Goal: Task Accomplishment & Management: Use online tool/utility

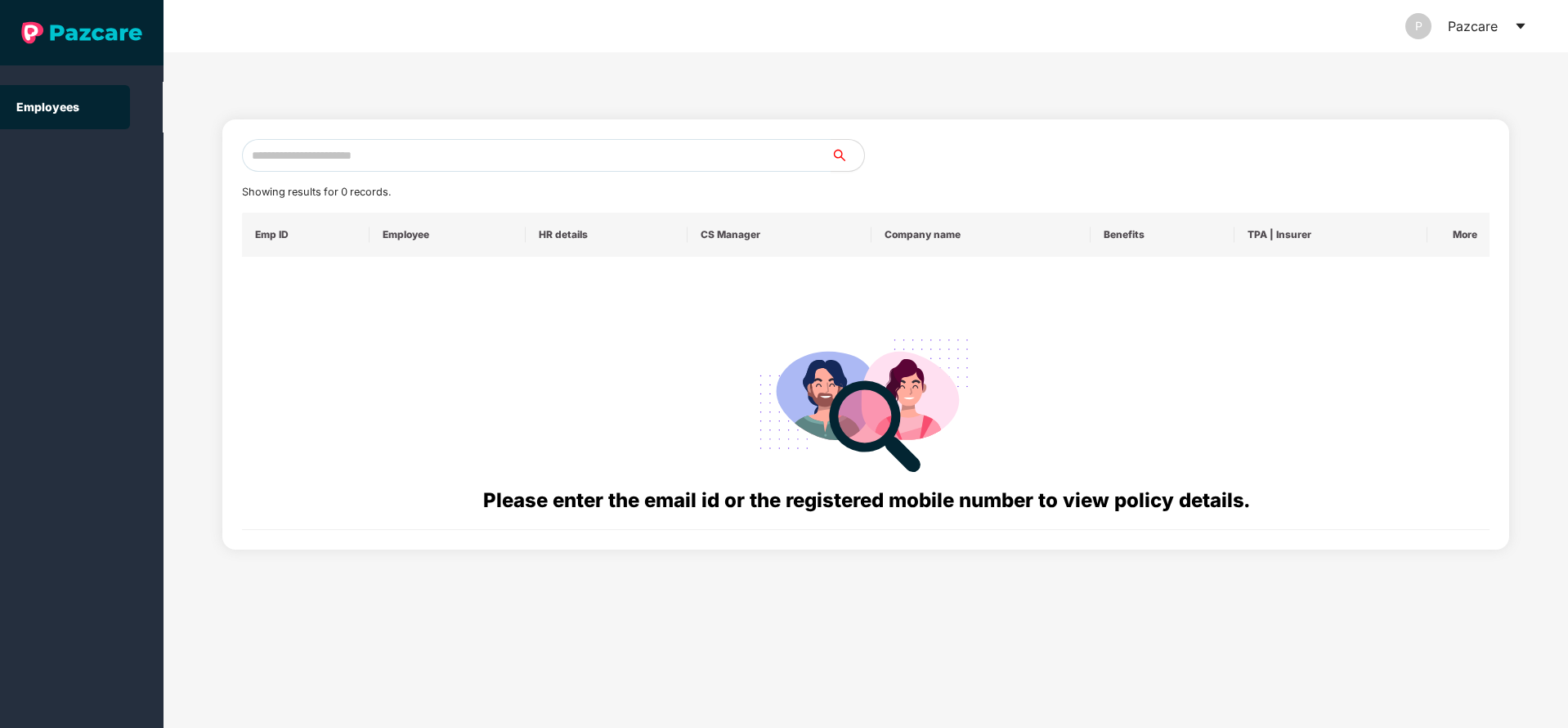
click at [1499, 32] on div "P Pazcare" at bounding box center [1466, 26] width 121 height 52
drag, startPoint x: 1527, startPoint y: 29, endPoint x: 1519, endPoint y: 24, distance: 9.4
click at [1519, 24] on header "P Pazcare" at bounding box center [866, 26] width 1405 height 52
click at [1519, 24] on icon "caret-down" at bounding box center [1520, 26] width 9 height 6
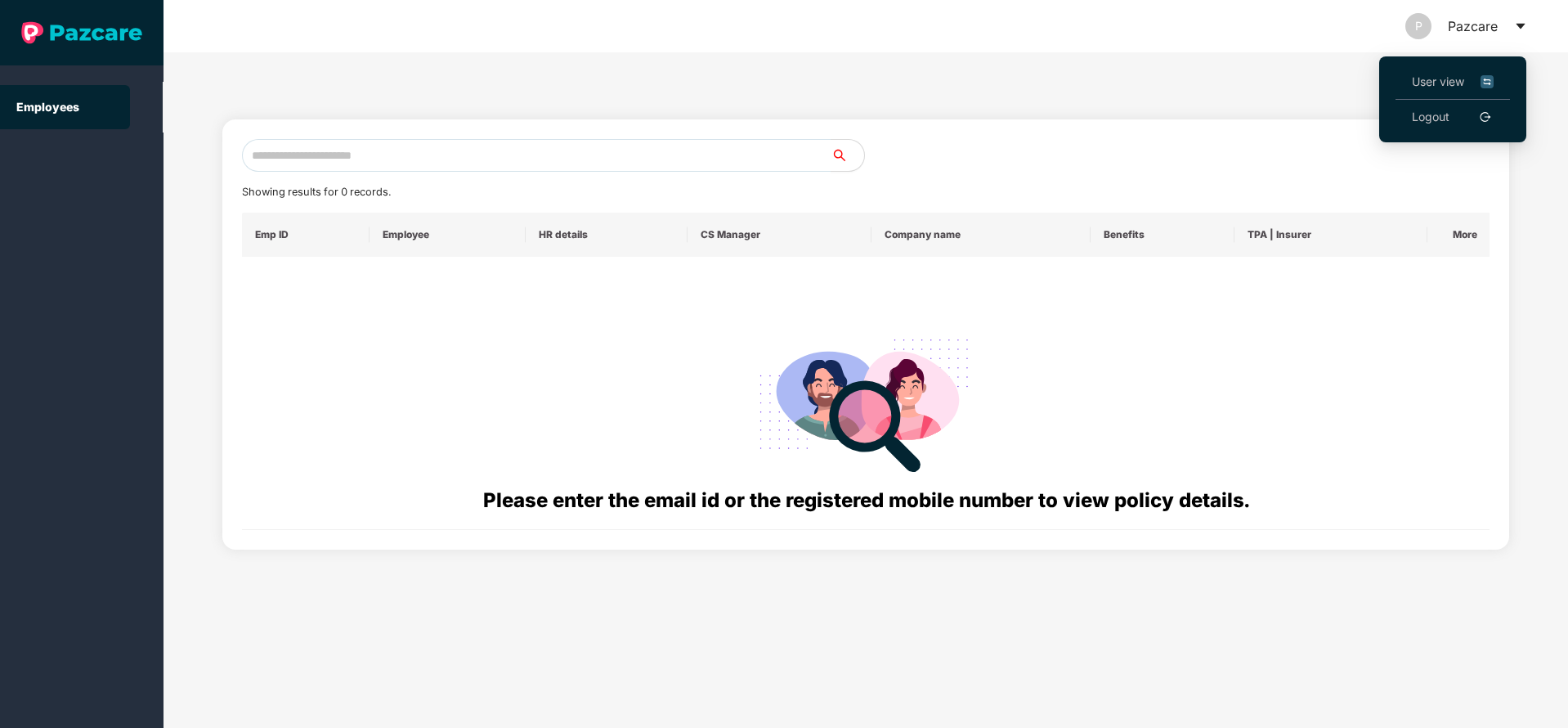
click at [1421, 83] on span "User view" at bounding box center [1453, 81] width 82 height 18
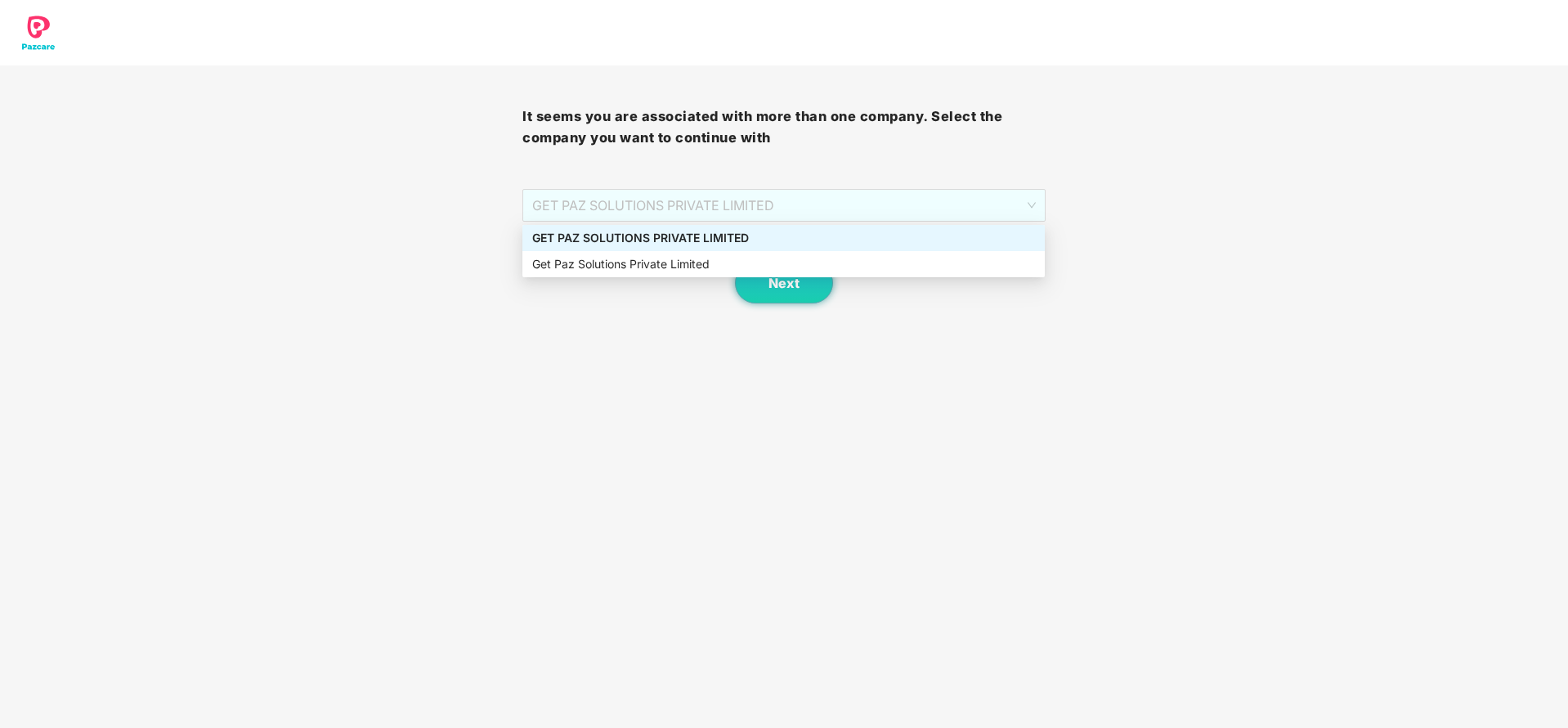
drag, startPoint x: 839, startPoint y: 207, endPoint x: 751, endPoint y: 235, distance: 92.3
click at [751, 235] on body "It seems you are associated with more than one company. Select the company you …" at bounding box center [784, 364] width 1568 height 728
click at [751, 235] on div "GET PAZ SOLUTIONS PRIVATE LIMITED" at bounding box center [784, 238] width 503 height 18
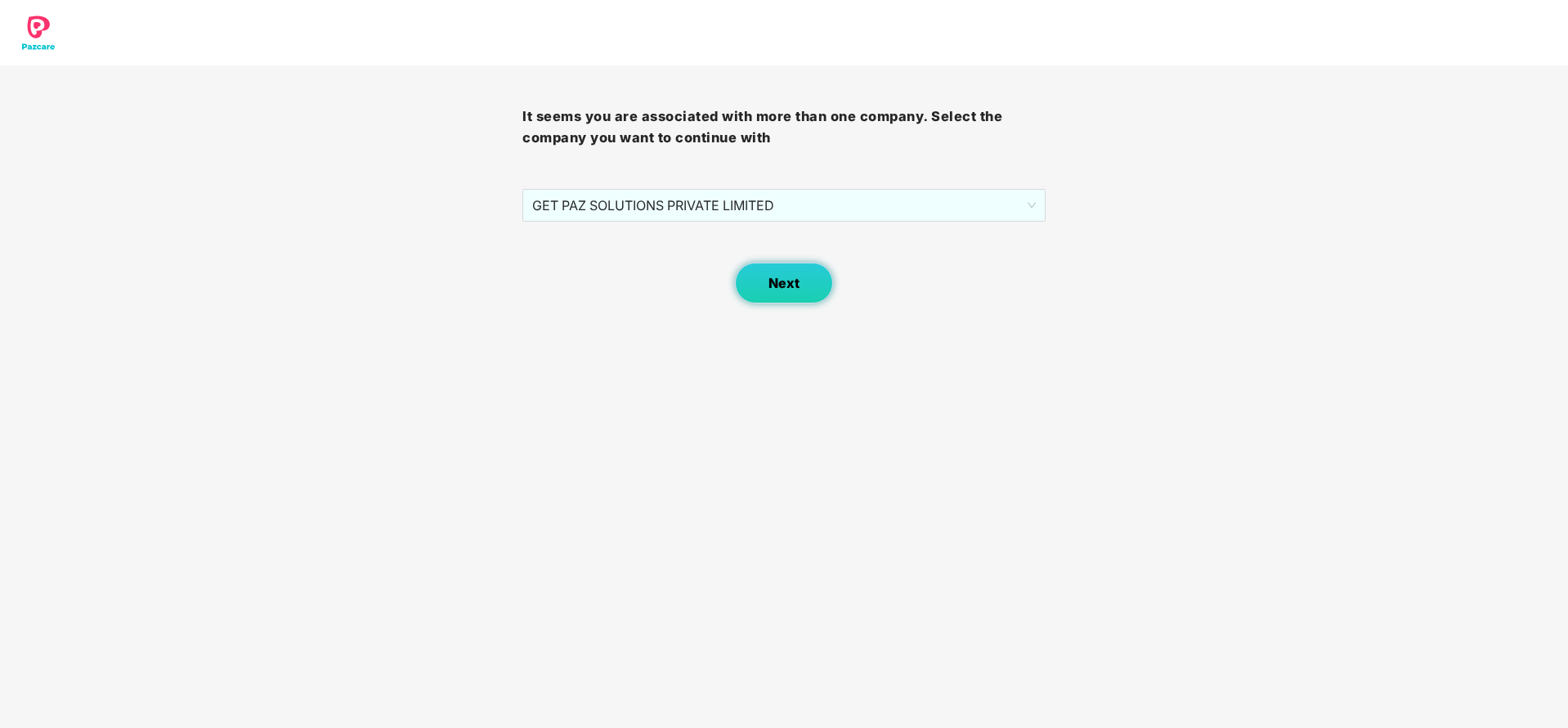
click at [778, 286] on span "Next" at bounding box center [784, 283] width 31 height 16
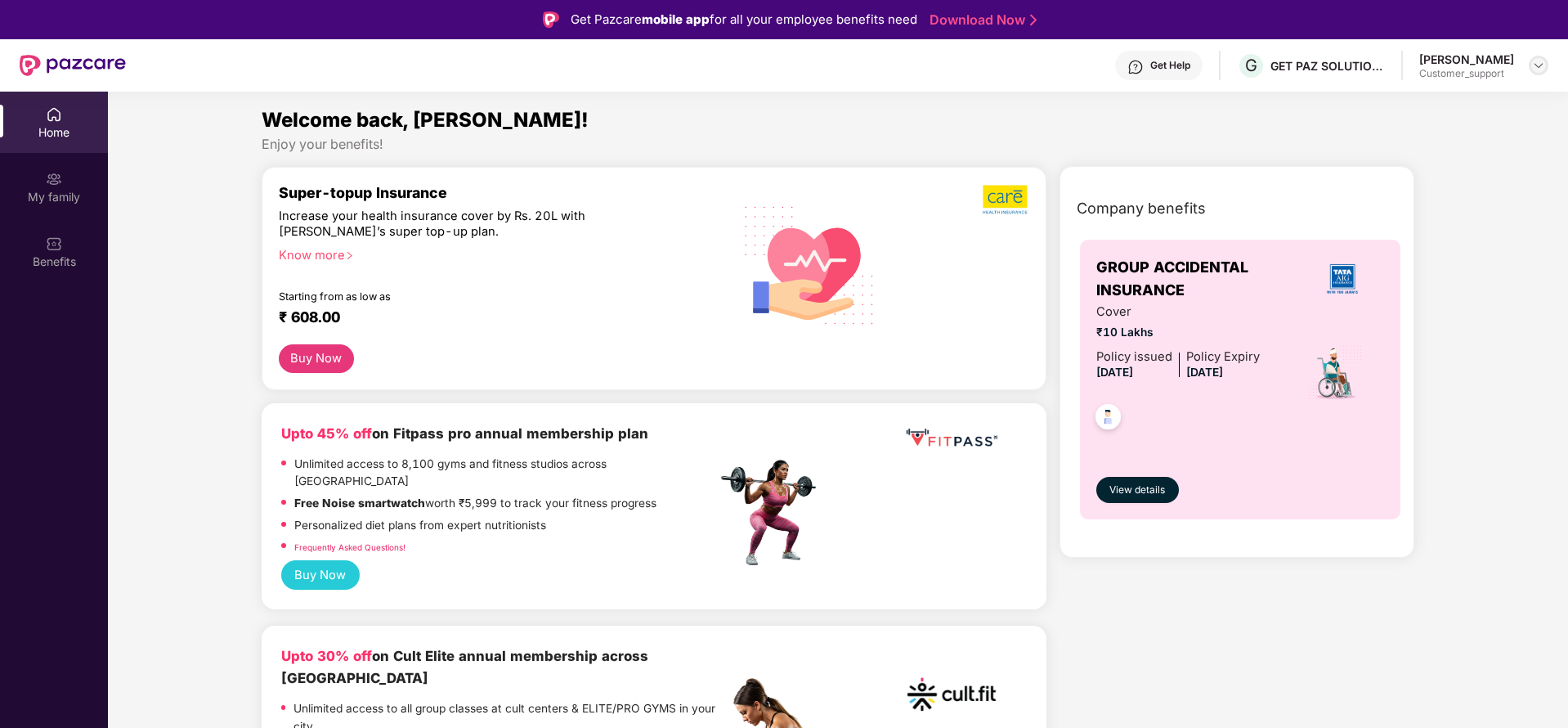
click at [1534, 65] on img at bounding box center [1538, 65] width 13 height 13
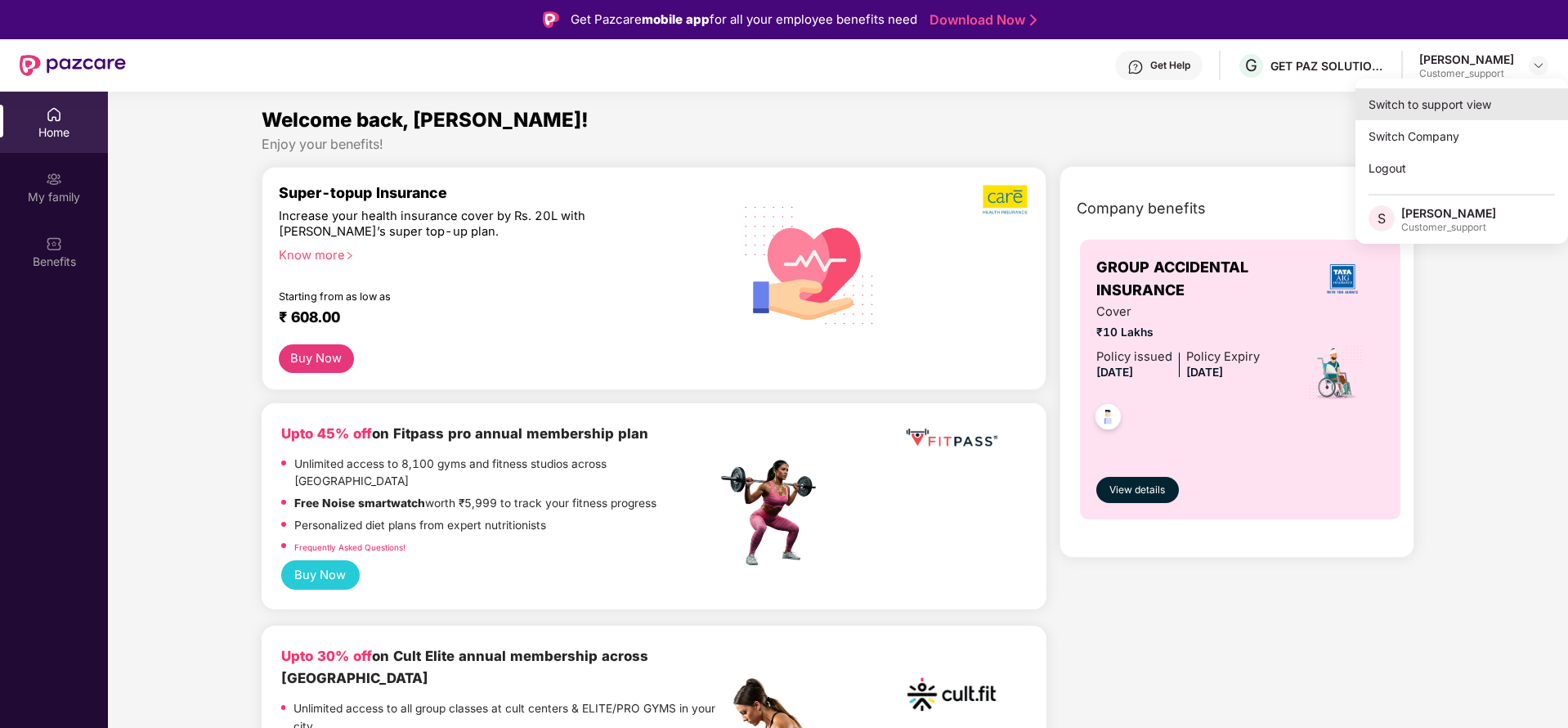
click at [1442, 107] on div "Switch to support view" at bounding box center [1461, 104] width 212 height 32
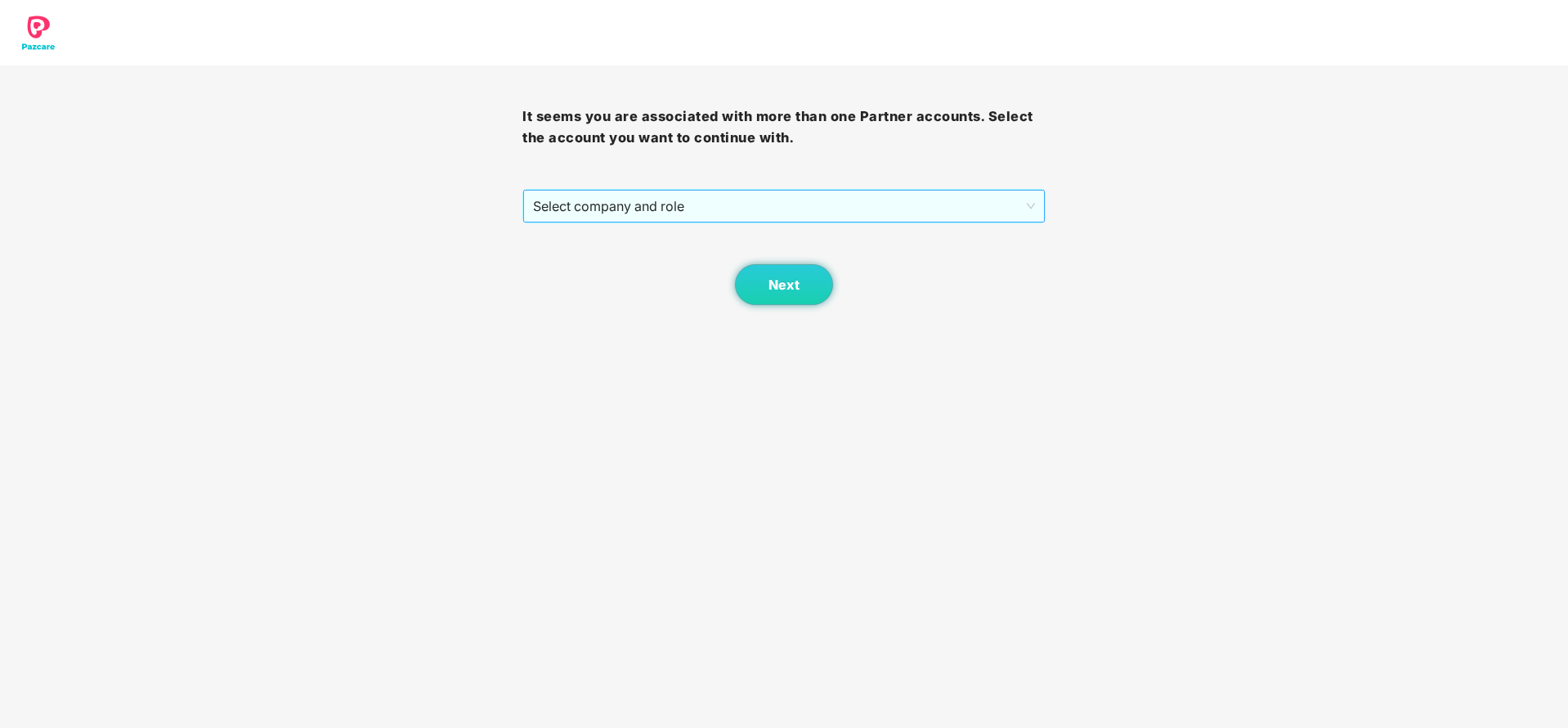
click at [790, 206] on span "Select company and role" at bounding box center [784, 206] width 501 height 31
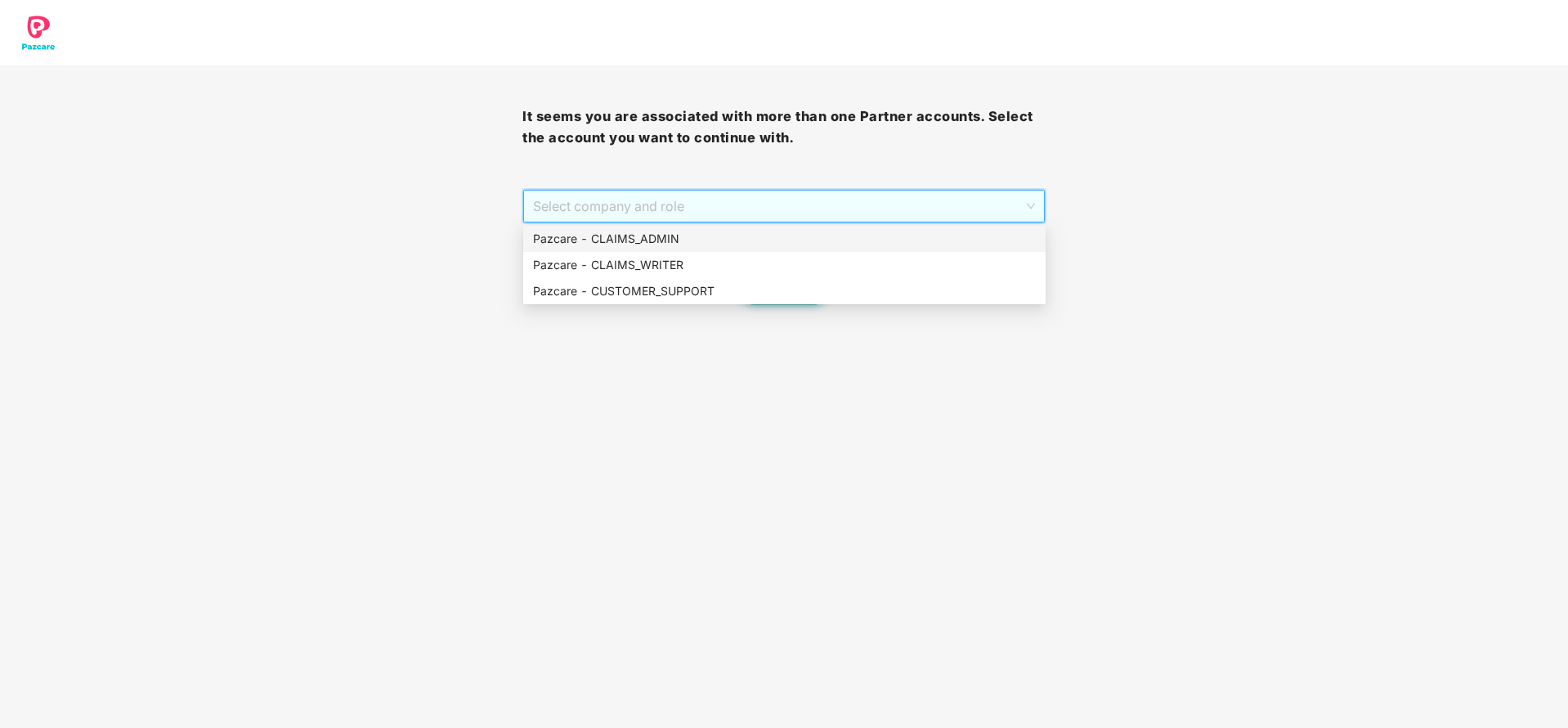
click at [708, 247] on div "Pazcare - CLAIMS_ADMIN" at bounding box center [784, 239] width 503 height 18
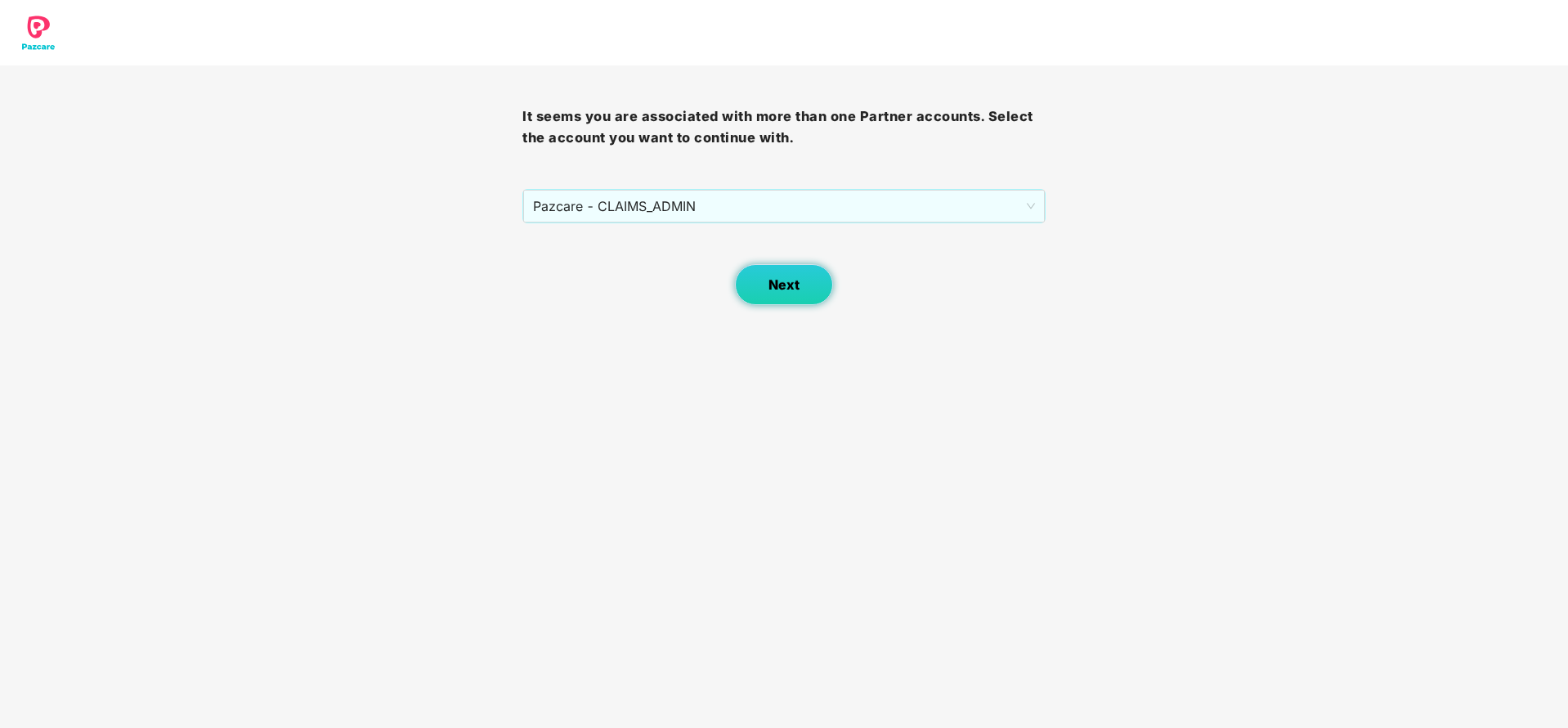
click at [782, 294] on button "Next" at bounding box center [784, 284] width 98 height 41
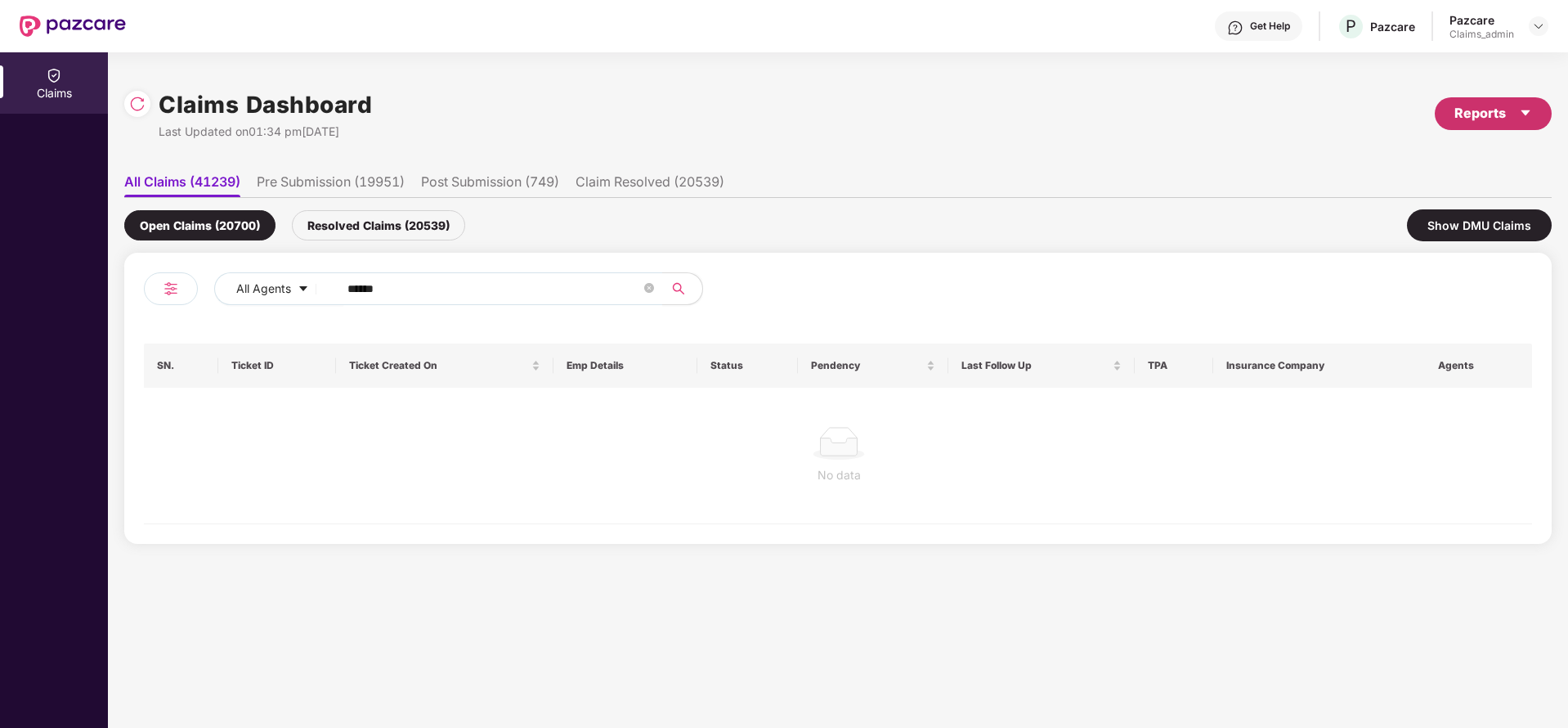
click at [1476, 123] on div "Reports" at bounding box center [1493, 113] width 78 height 20
click at [1389, 191] on div "Claims Pendency Report" at bounding box center [1424, 190] width 132 height 18
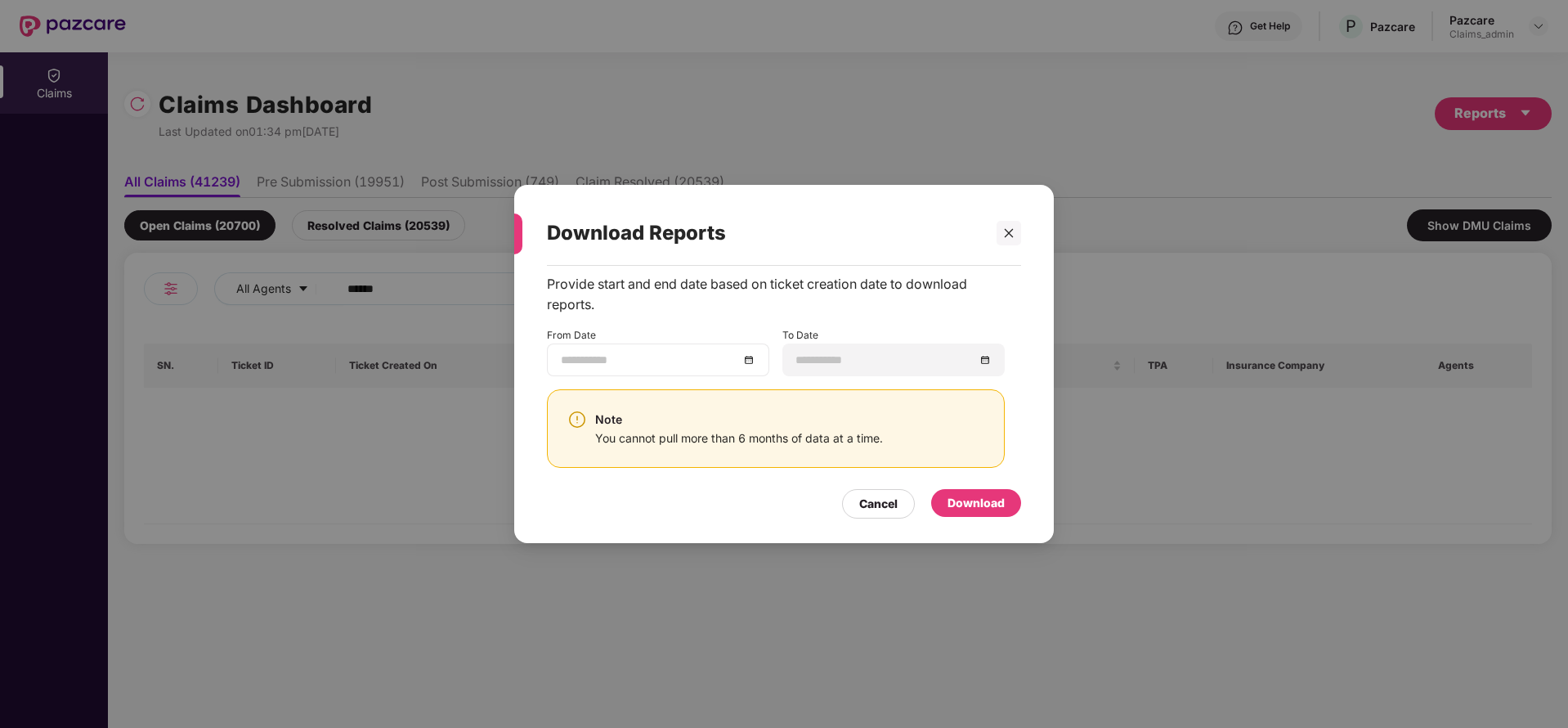
click at [743, 357] on div at bounding box center [658, 360] width 195 height 18
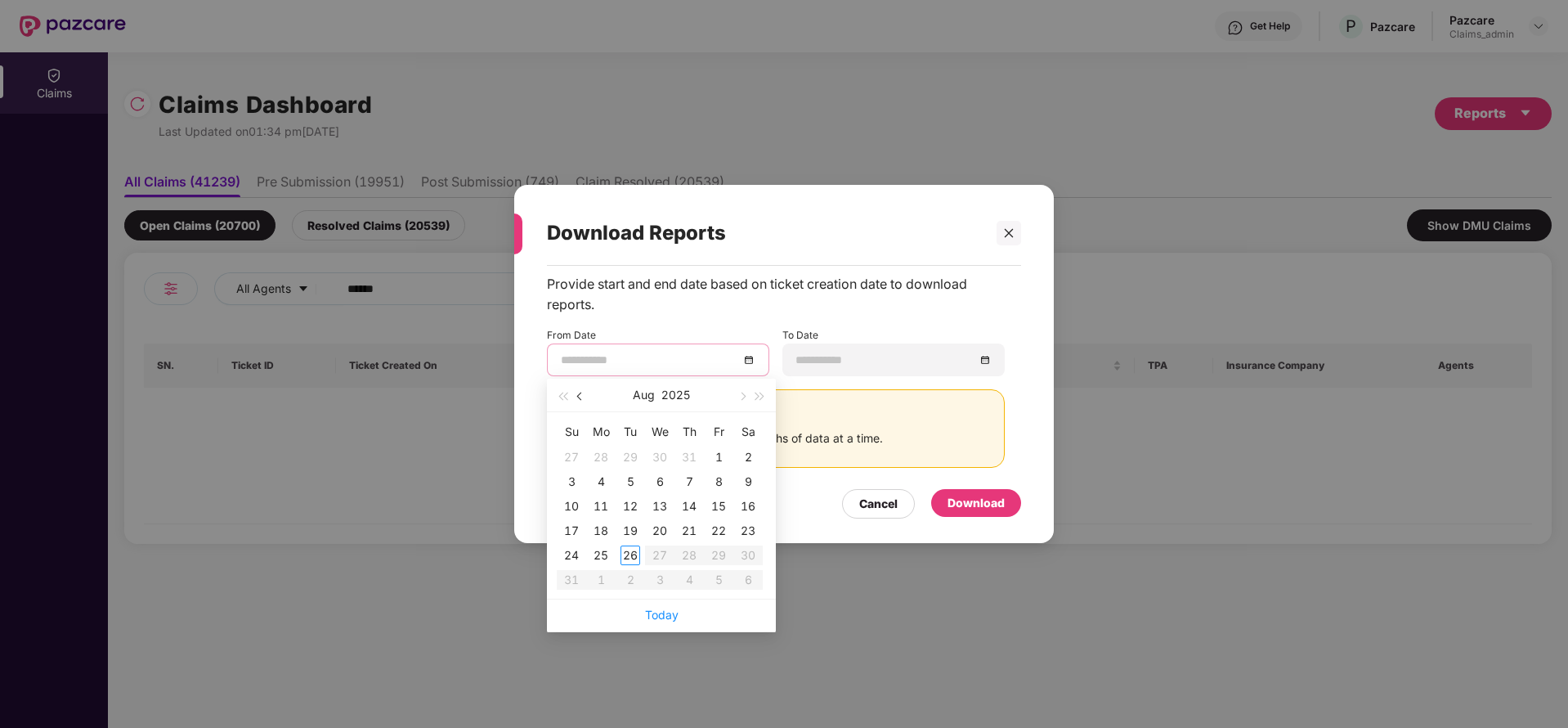
click at [577, 399] on button "button" at bounding box center [580, 394] width 18 height 32
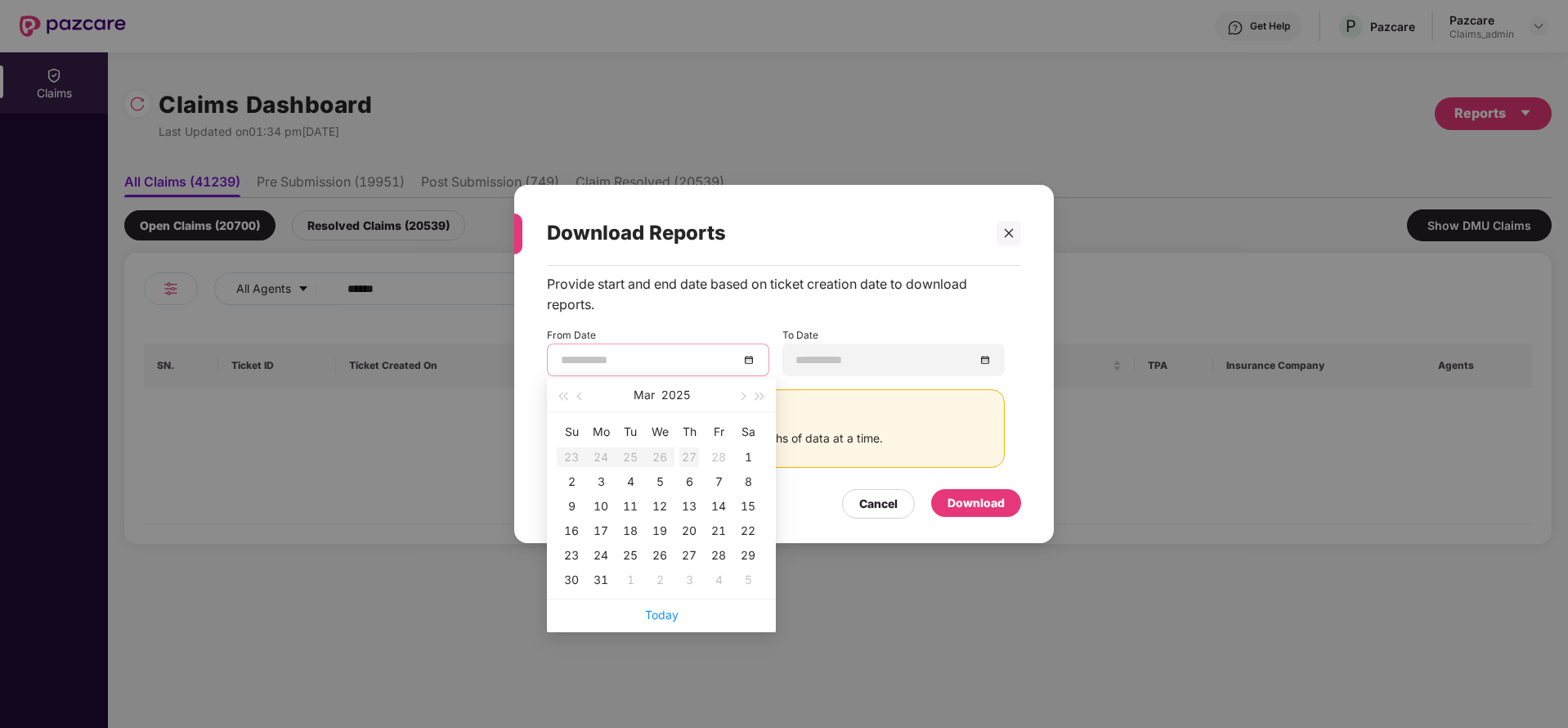
type input "**********"
click at [694, 461] on div "27" at bounding box center [689, 457] width 19 height 19
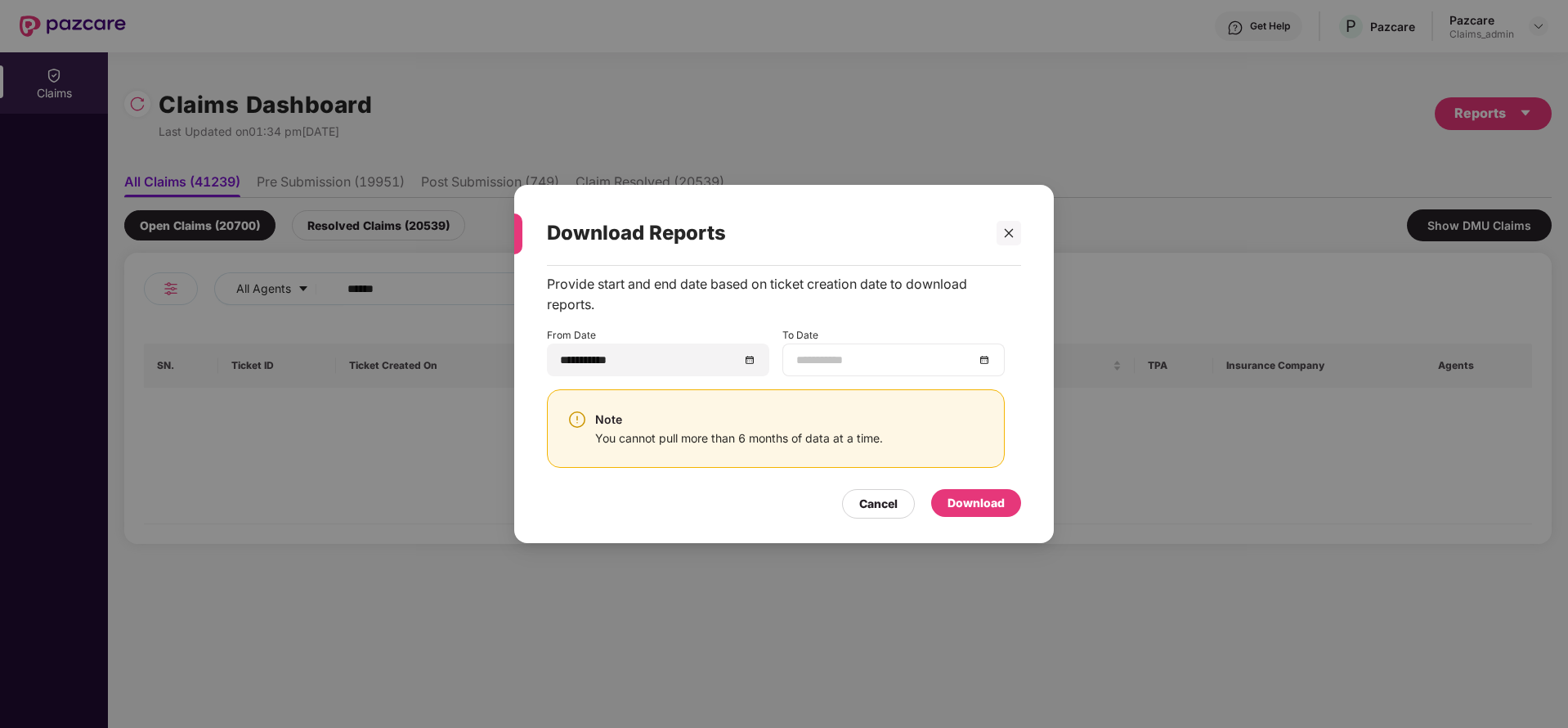
click at [987, 364] on div at bounding box center [894, 360] width 195 height 18
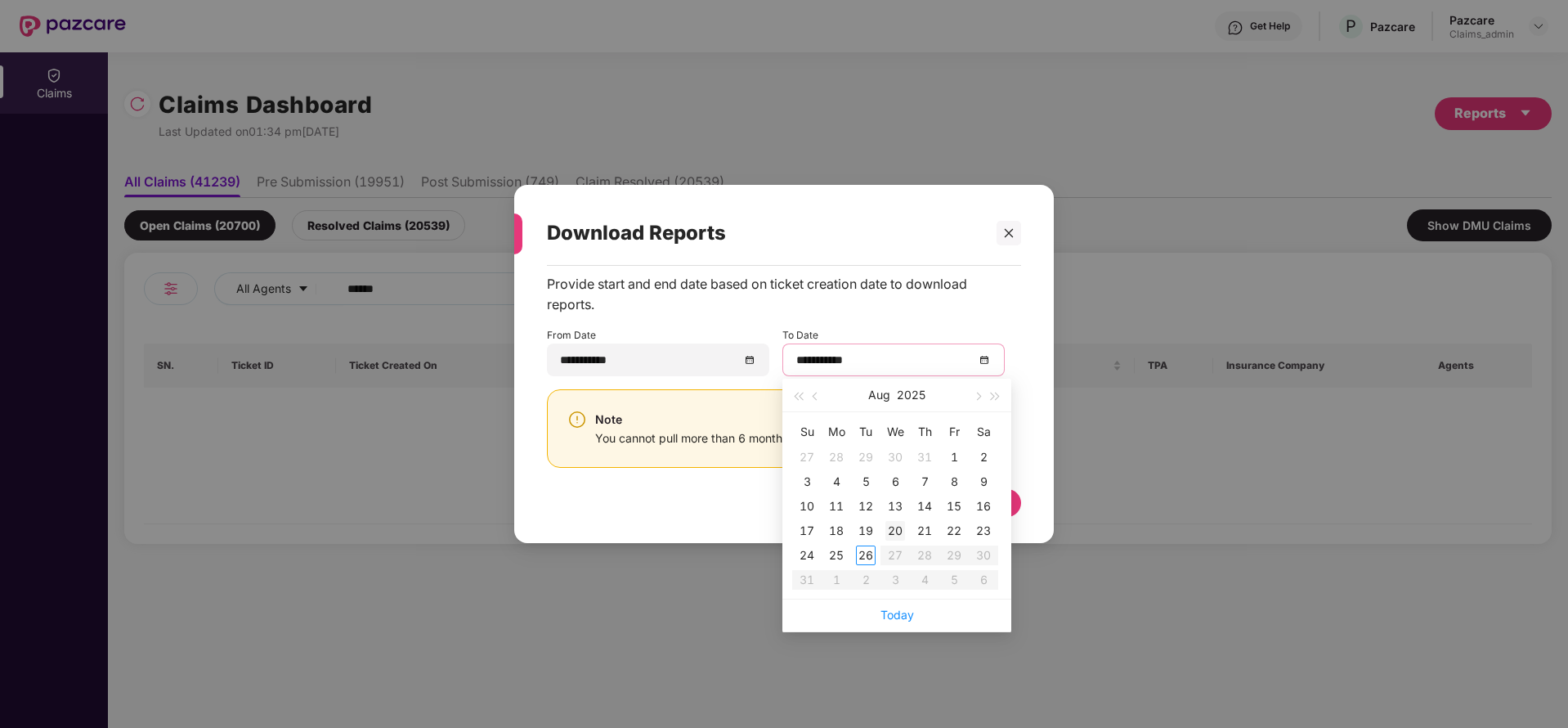
type input "**********"
click at [869, 556] on div "26" at bounding box center [866, 555] width 19 height 19
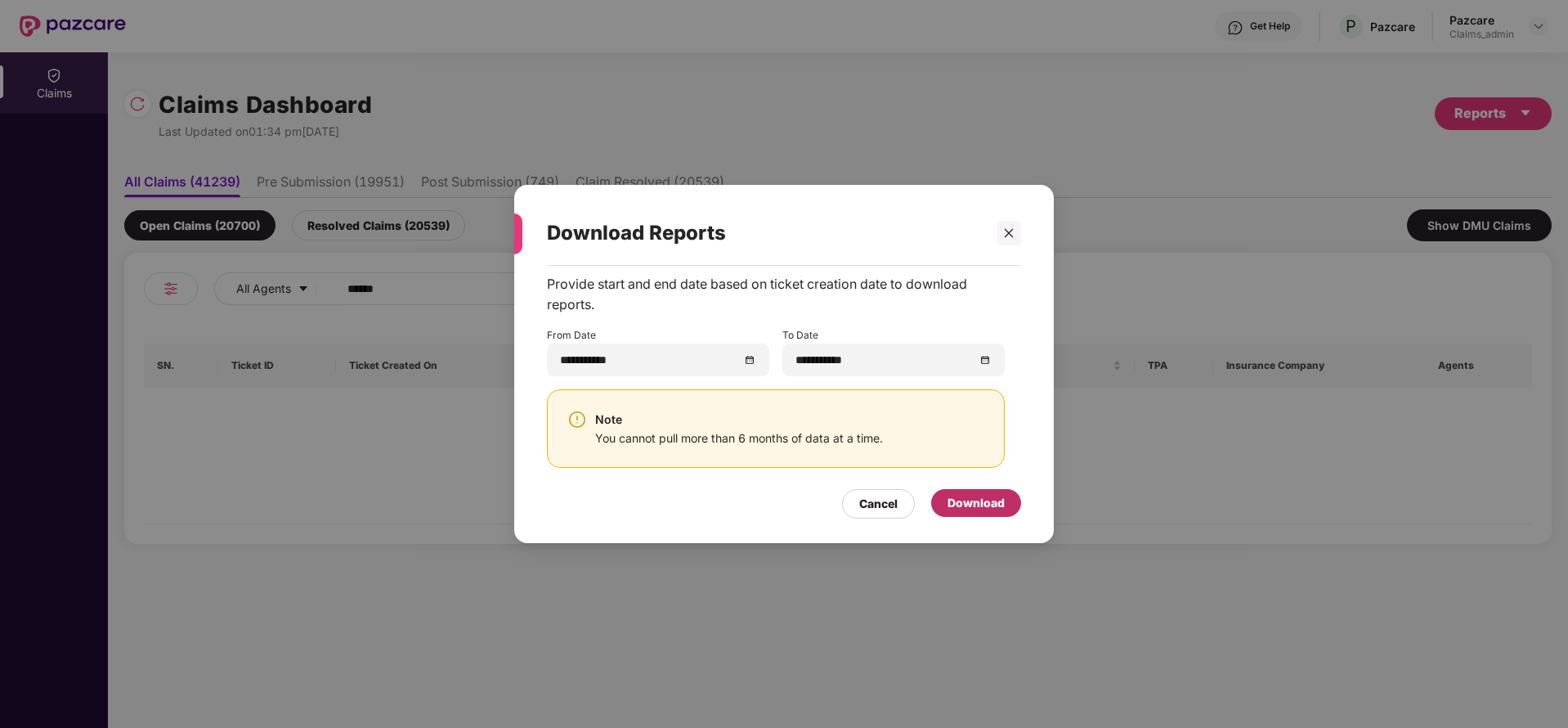
click at [982, 491] on div "Download" at bounding box center [976, 503] width 90 height 28
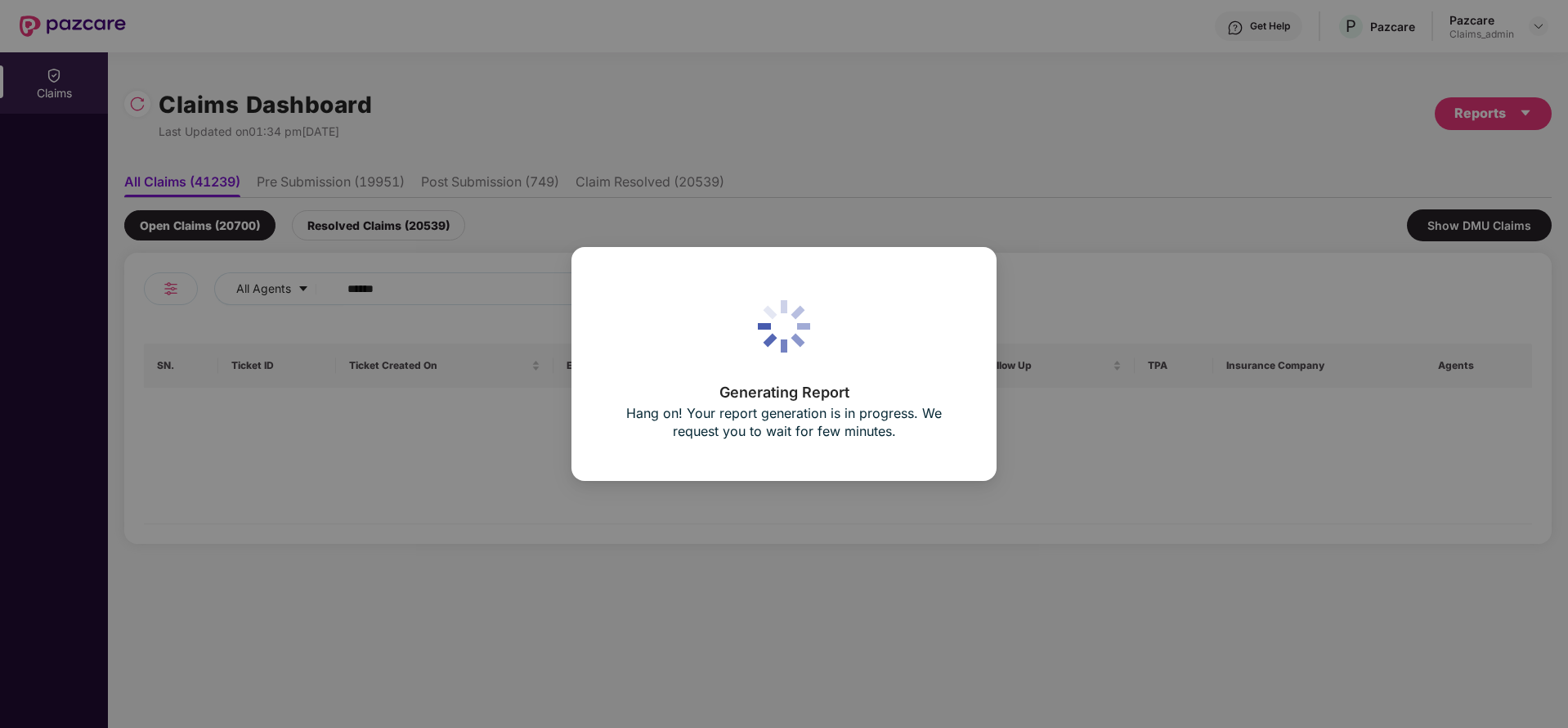
click at [930, 336] on div "Generating Report Hang on! Your report generation is in progress. We request yo…" at bounding box center [784, 364] width 351 height 160
click at [664, 331] on div "Generating Report Hang on! Your report generation is in progress. We request yo…" at bounding box center [784, 364] width 351 height 160
